Goal: Information Seeking & Learning: Check status

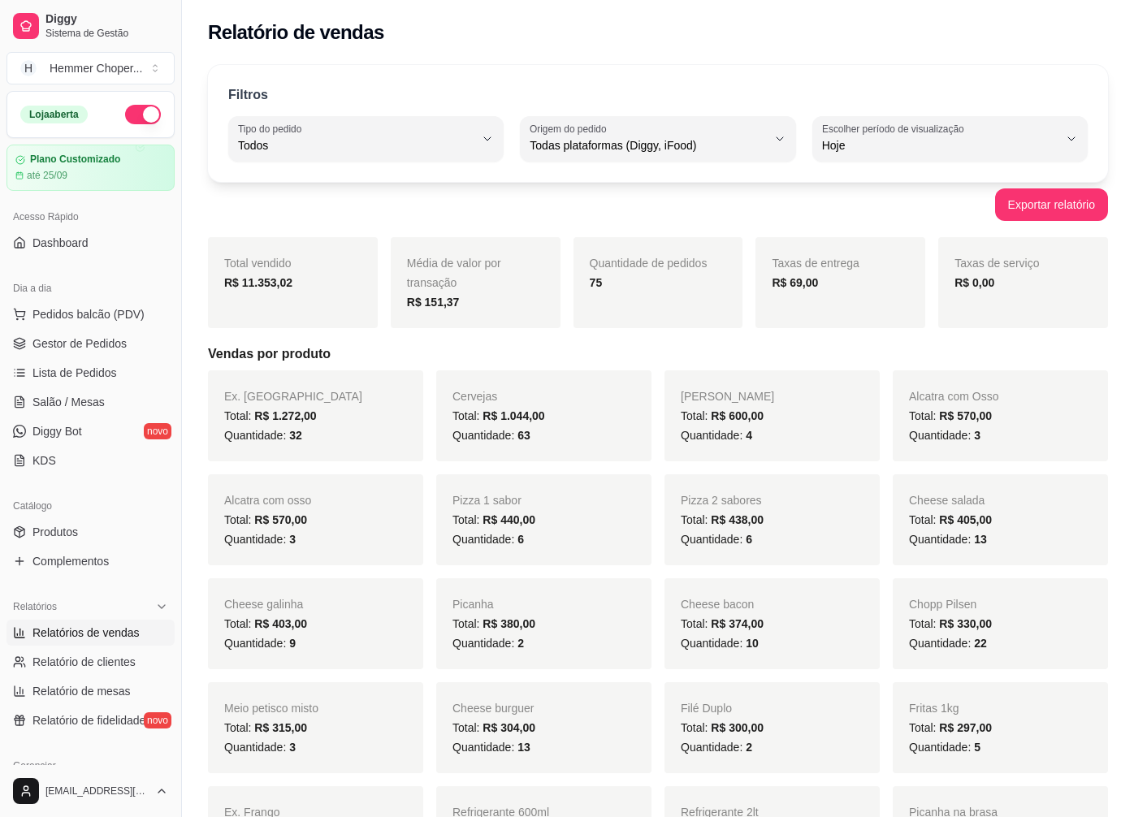
select select "ALL"
select select "0"
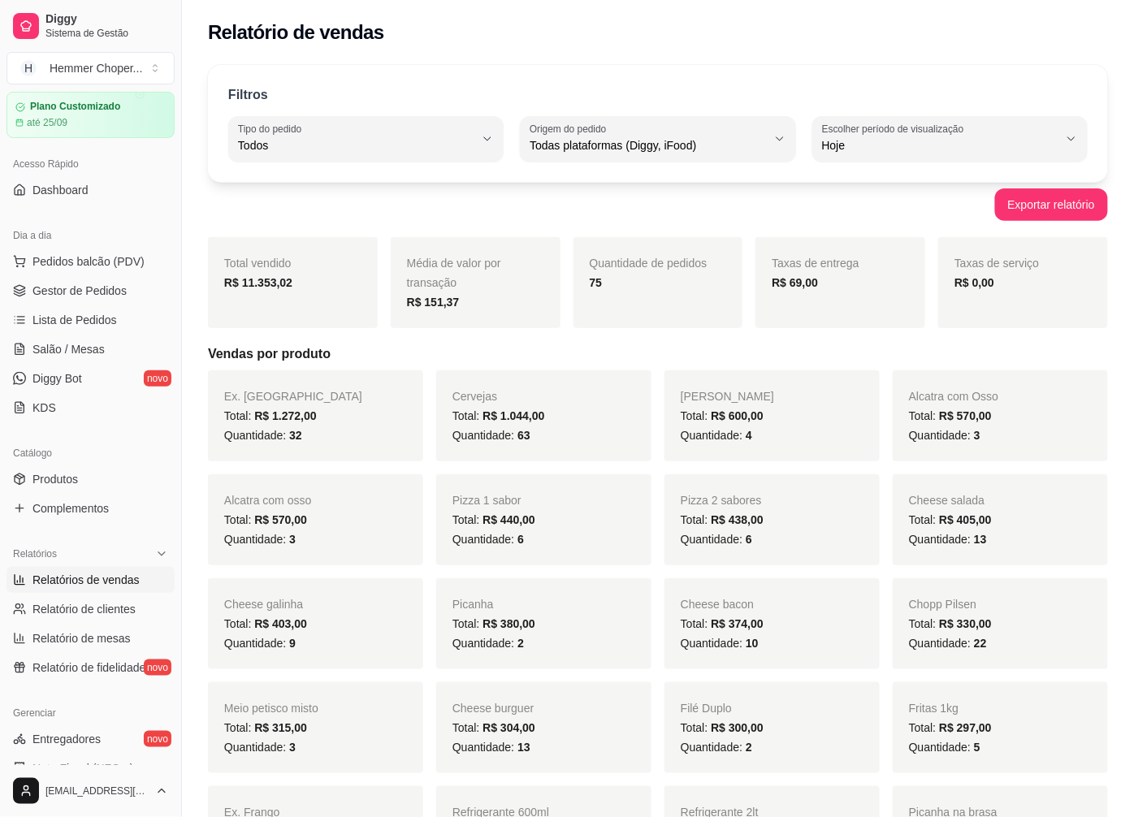
scroll to position [270, 0]
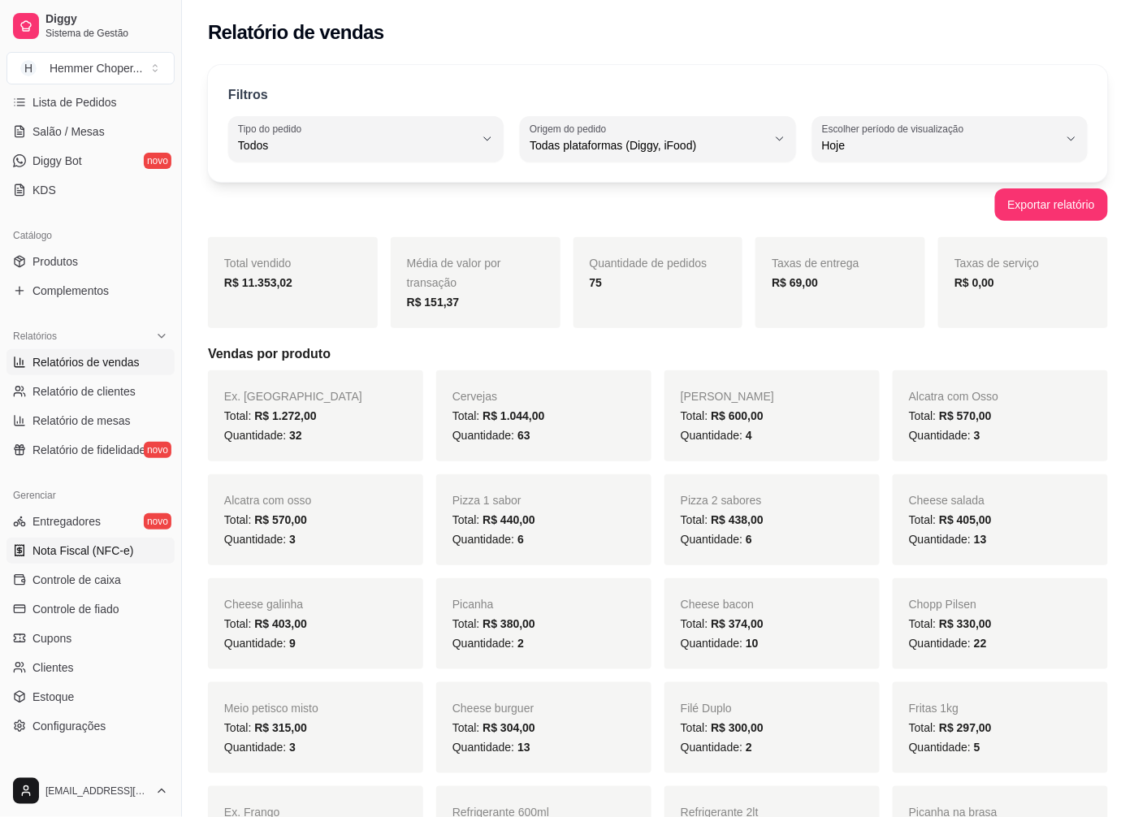
click at [75, 543] on span "Nota Fiscal (NFC-e)" at bounding box center [82, 551] width 101 height 16
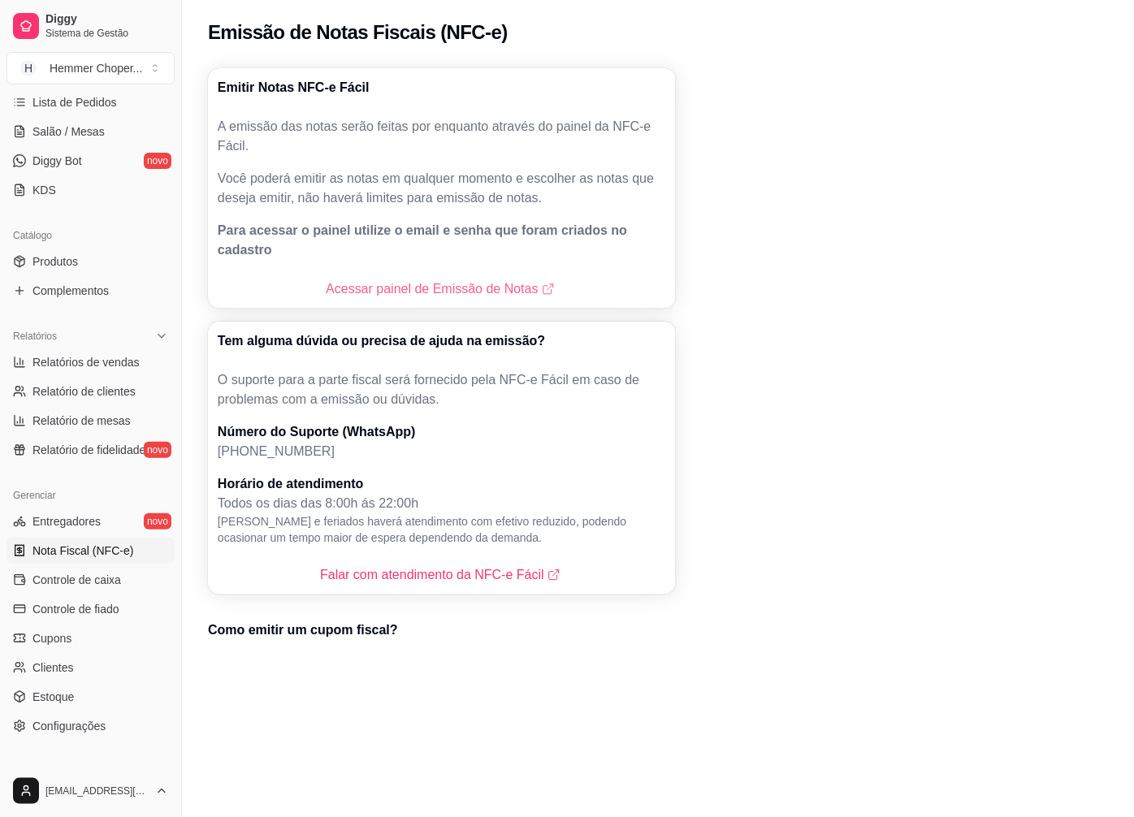
click at [404, 279] on link "Acessar painel de Emissão de Notas" at bounding box center [441, 288] width 231 height 19
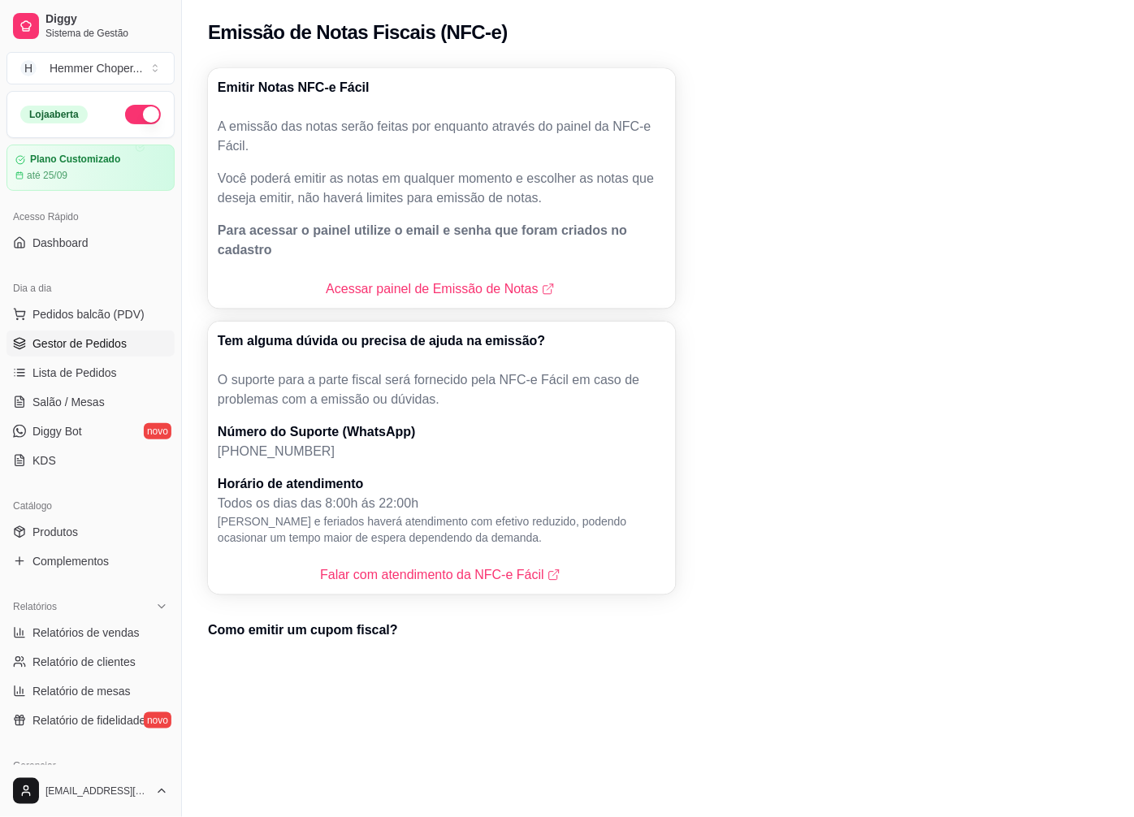
click at [104, 336] on span "Gestor de Pedidos" at bounding box center [79, 343] width 94 height 16
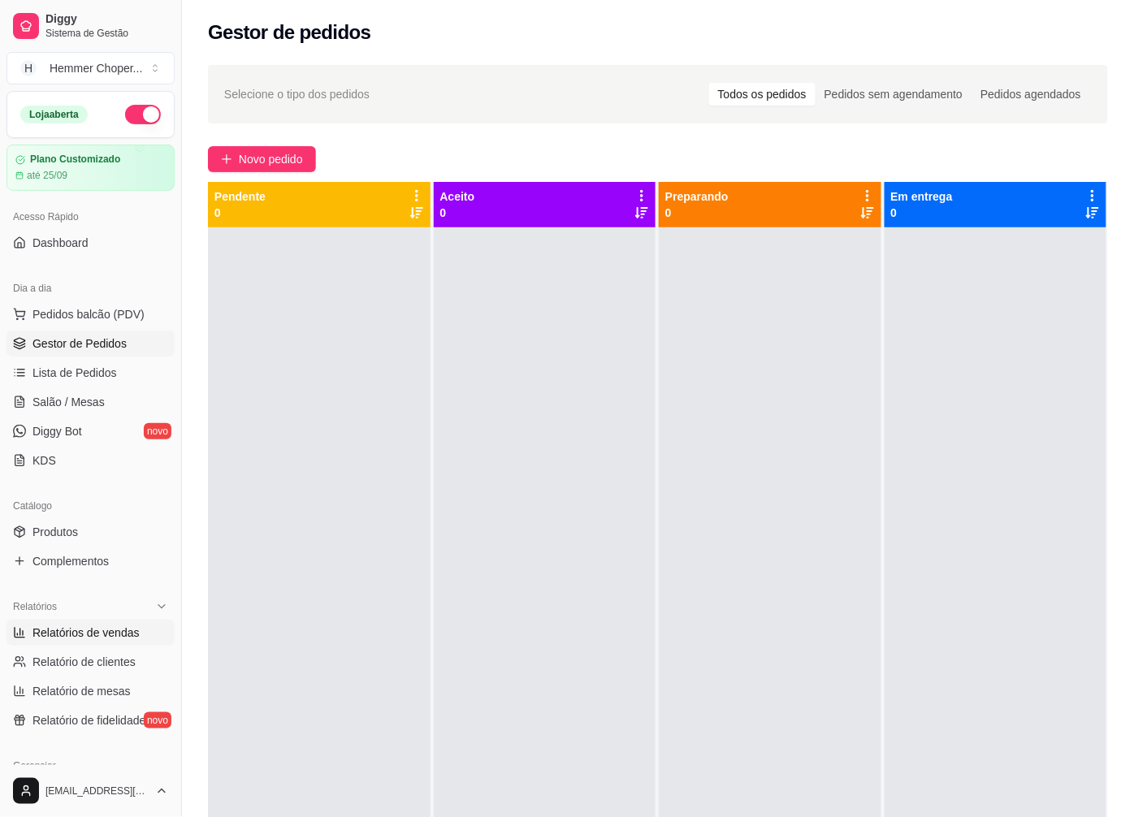
click at [89, 634] on span "Relatórios de vendas" at bounding box center [85, 633] width 107 height 16
select select "ALL"
select select "0"
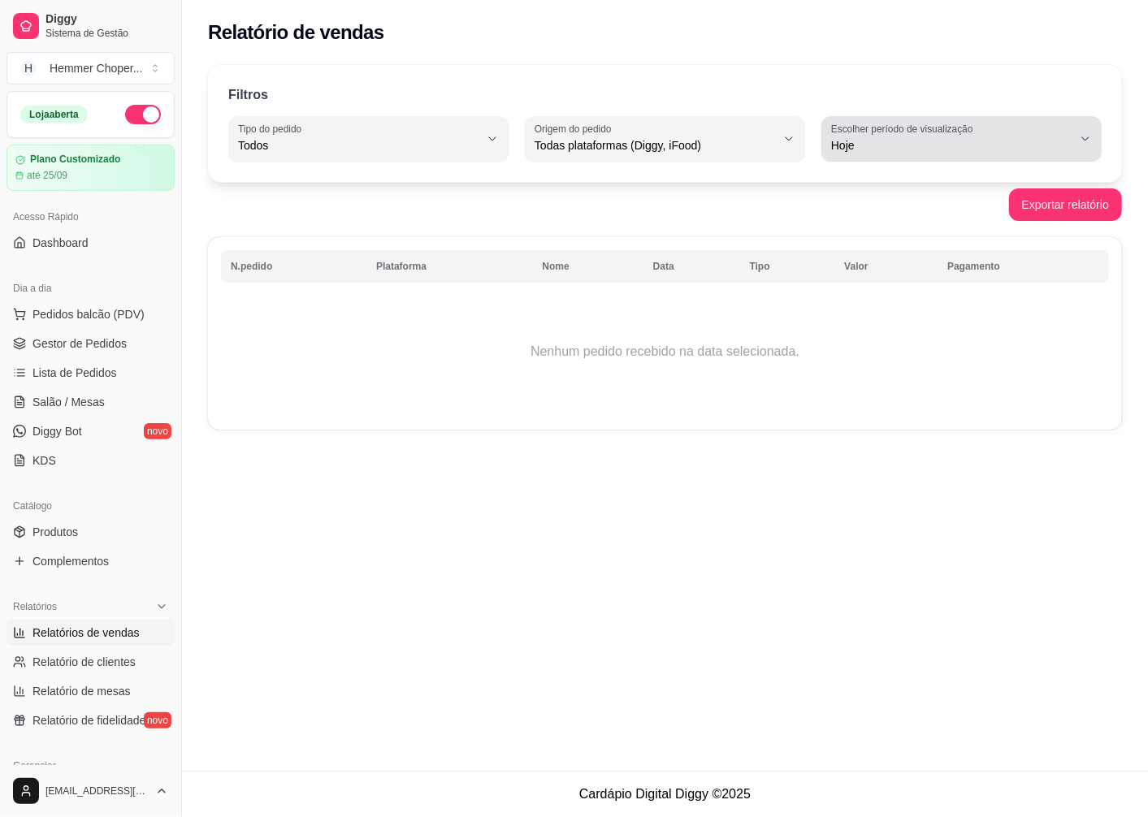
click at [946, 135] on label "Escolher período de visualização" at bounding box center [904, 129] width 147 height 14
click at [859, 214] on span "Ontem" at bounding box center [953, 210] width 228 height 15
type input "1"
select select "1"
